Goal: Information Seeking & Learning: Learn about a topic

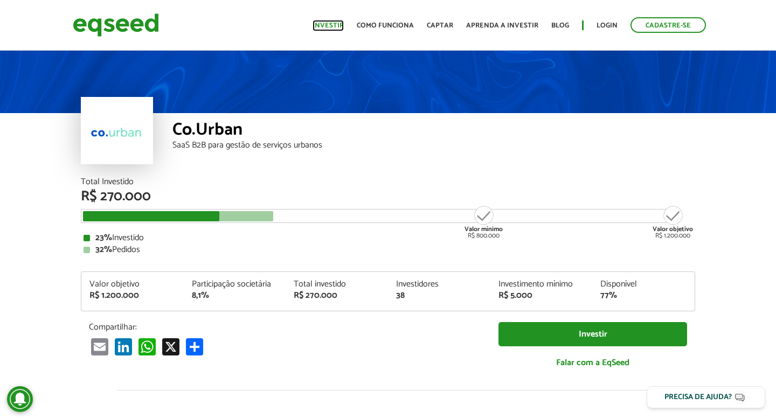
click at [334, 29] on link "Investir" at bounding box center [328, 25] width 31 height 7
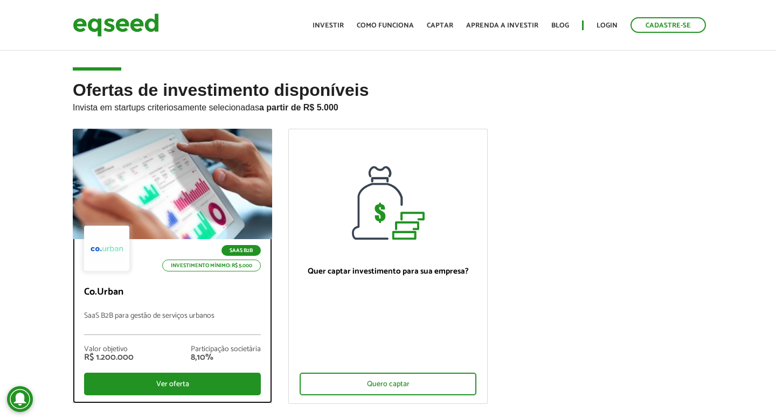
click at [211, 196] on div at bounding box center [172, 184] width 239 height 133
